Goal: Register for event/course

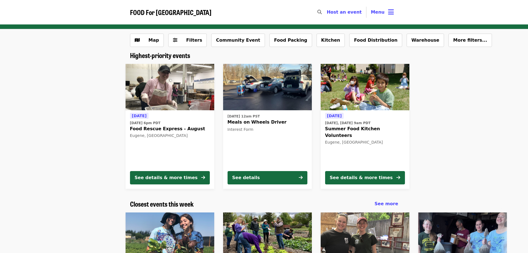
click at [154, 88] on img at bounding box center [170, 87] width 89 height 47
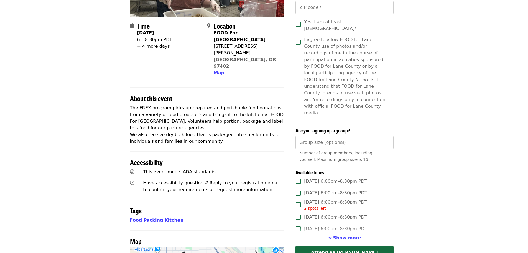
scroll to position [118, 0]
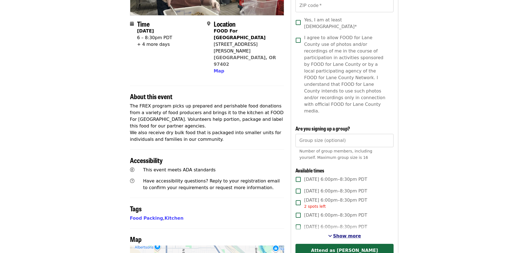
click at [336, 233] on span "Show more" at bounding box center [347, 235] width 28 height 5
click at [346, 233] on span "Show fewer" at bounding box center [347, 235] width 29 height 5
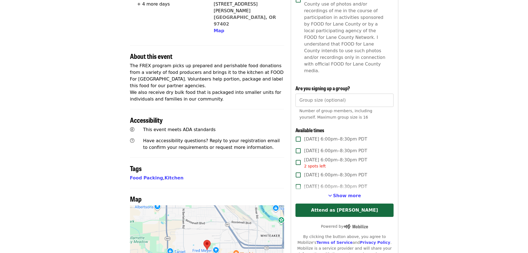
scroll to position [158, 0]
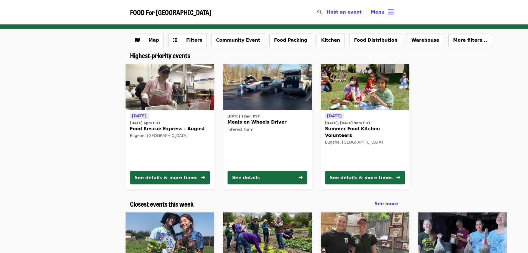
click at [139, 116] on span "[DATE]" at bounding box center [139, 115] width 15 height 4
click at [277, 40] on button "Food Packing" at bounding box center [291, 40] width 43 height 13
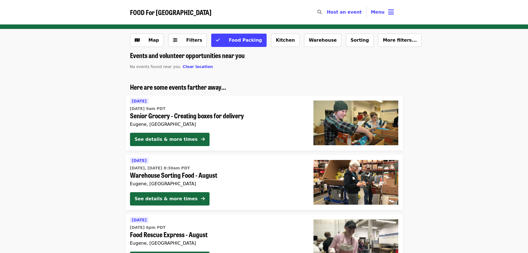
click at [411, 70] on div "Events and volunteer opportunities near you No events found near you. Clear loc…" at bounding box center [264, 194] width 528 height 286
click at [206, 115] on span "Senior Grocery - Creating boxes for delivery" at bounding box center [217, 116] width 175 height 8
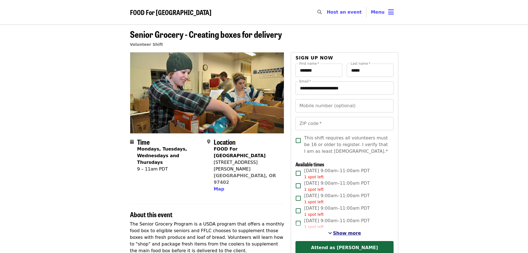
click at [332, 234] on span "See more timeslots" at bounding box center [330, 232] width 4 height 4
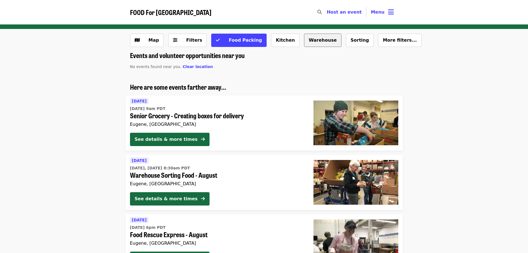
click at [311, 44] on button "Warehouse" at bounding box center [322, 40] width 37 height 13
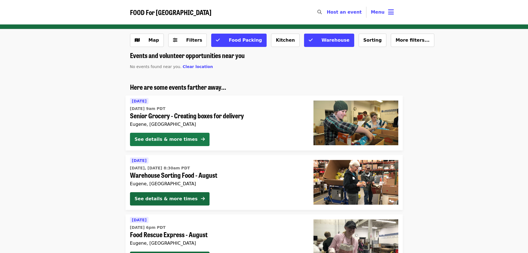
click at [157, 141] on div "See details & more times" at bounding box center [166, 139] width 63 height 7
